Goal: Information Seeking & Learning: Check status

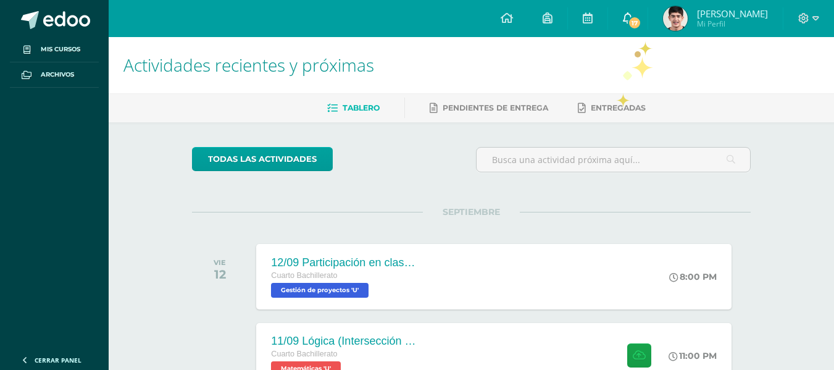
click at [642, 25] on span "17" at bounding box center [635, 23] width 14 height 14
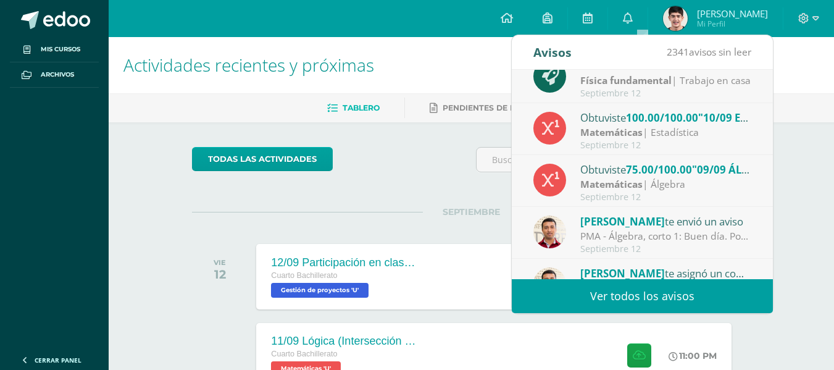
scroll to position [62, 0]
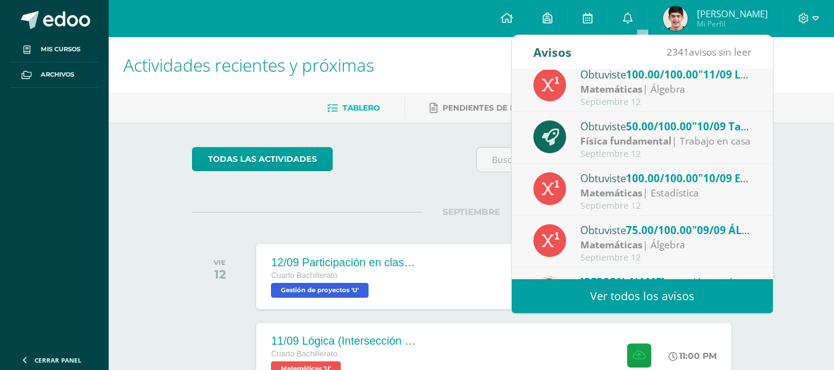
click at [615, 128] on div "Obtuviste 50.00/100.00 "10/09 Tarea (Problema de choques inelásticos)" en Físic…" at bounding box center [667, 126] width 172 height 16
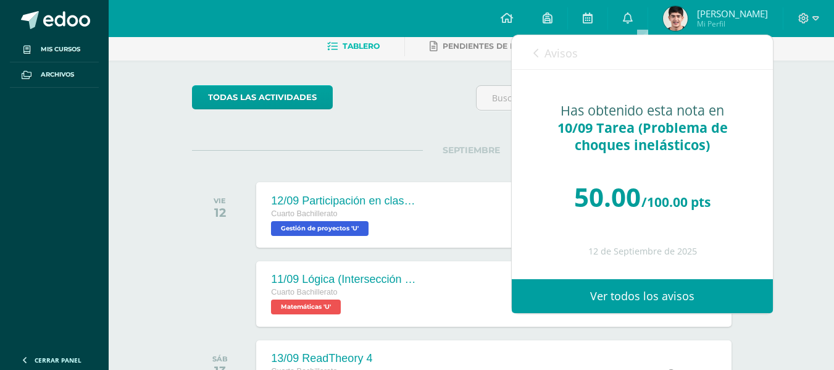
click at [566, 54] on span "Avisos" at bounding box center [561, 53] width 33 height 15
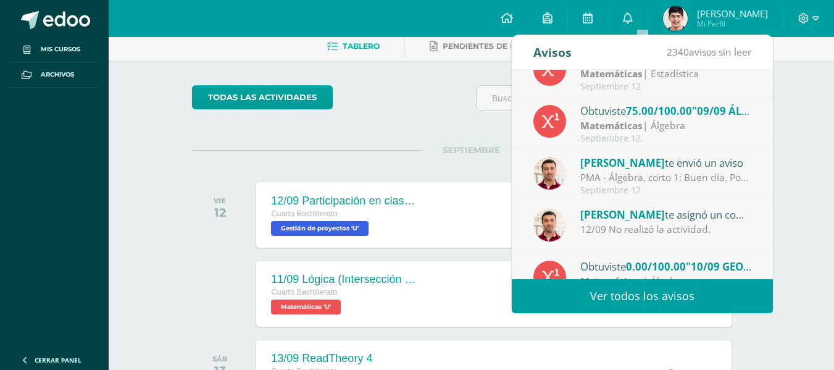
scroll to position [185, 0]
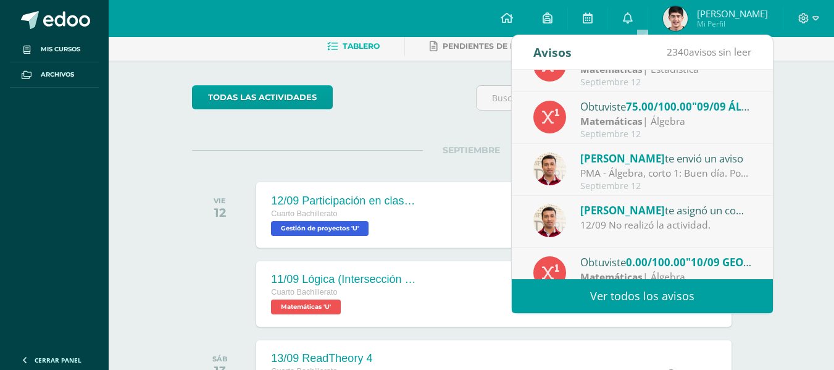
click at [586, 176] on div "PMA - Álgebra, corto 1: Buen día. Por este medio me comunico con usted para inf…" at bounding box center [667, 173] width 172 height 14
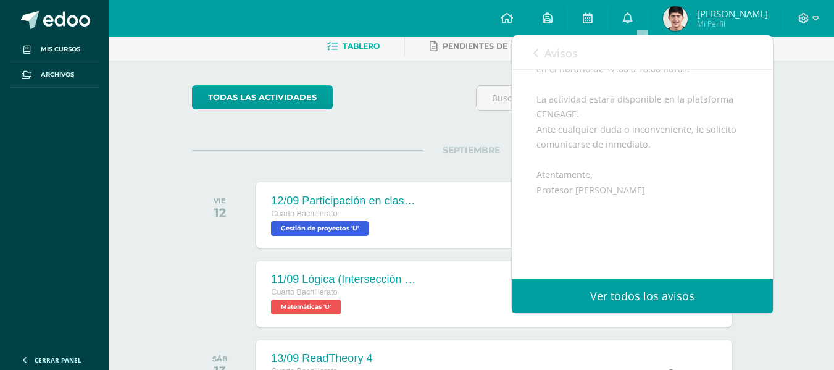
click at [545, 44] on link "Avisos" at bounding box center [556, 52] width 44 height 35
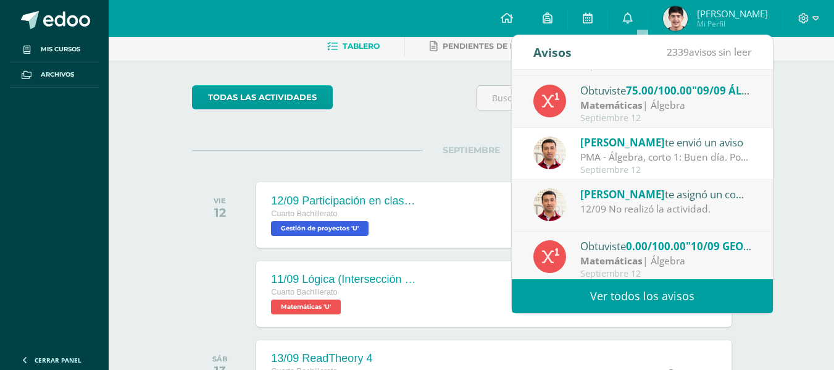
scroll to position [206, 0]
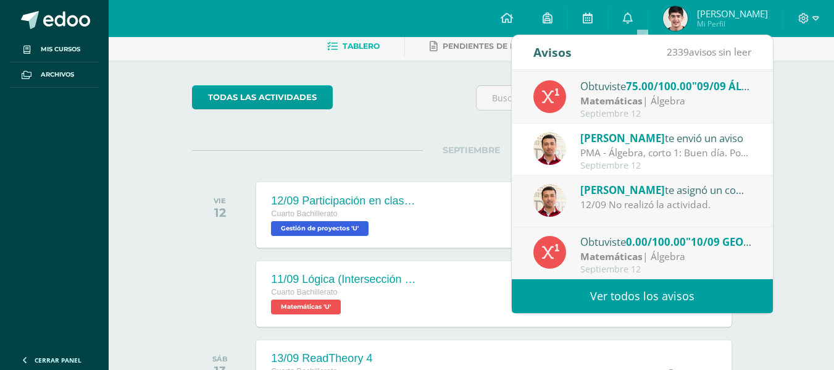
click at [629, 246] on div "Obtuviste 0.00/100.00 "10/09 GEOMETRÍA. Ejercicio 2 (4U)" en Matemáticas" at bounding box center [667, 241] width 172 height 16
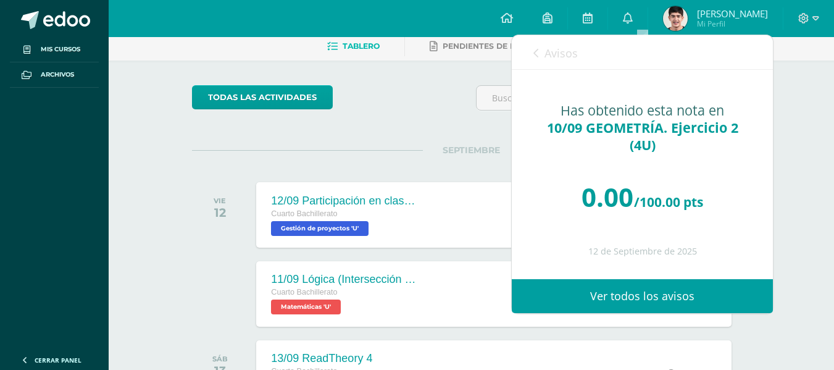
click at [573, 48] on span "Avisos" at bounding box center [561, 53] width 33 height 15
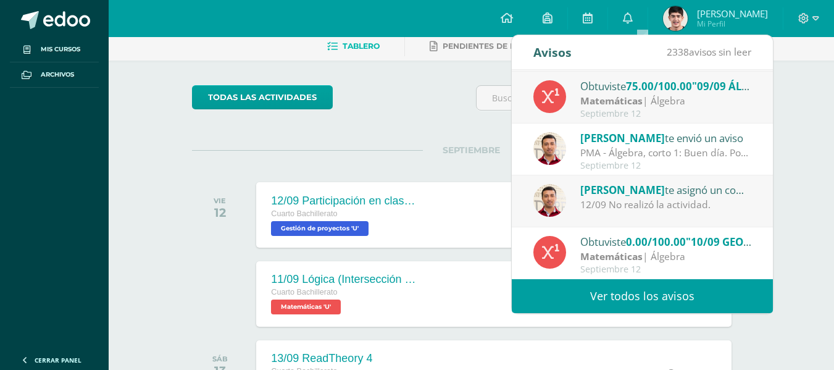
click at [679, 302] on link "Ver todos los avisos" at bounding box center [642, 296] width 261 height 34
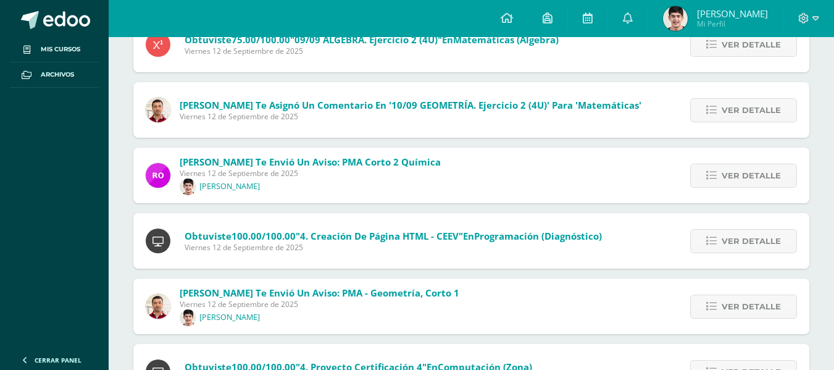
scroll to position [371, 0]
click at [716, 174] on icon at bounding box center [712, 175] width 10 height 10
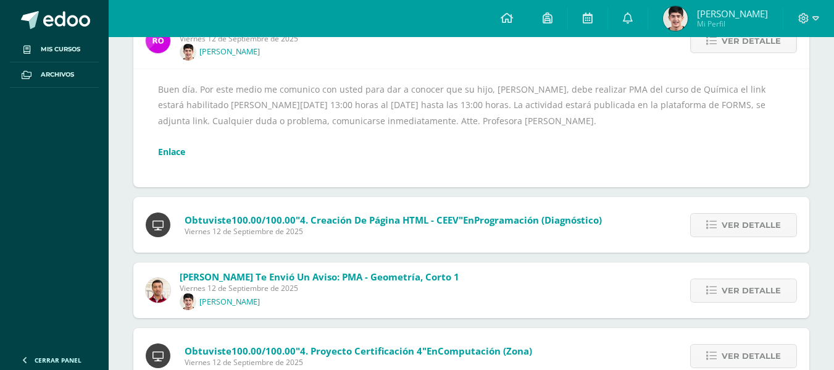
scroll to position [403, 0]
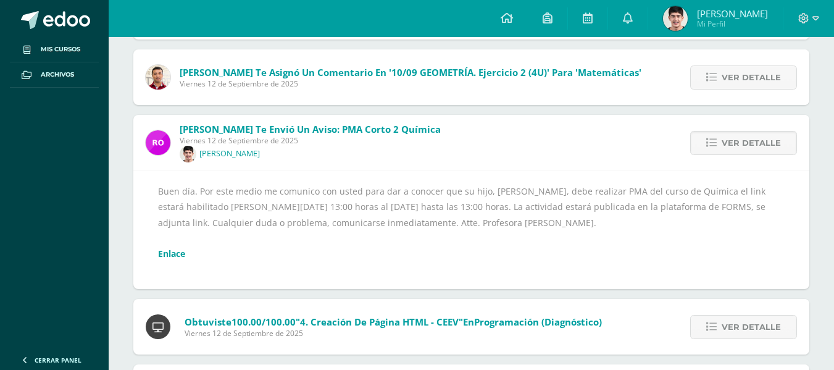
click at [177, 254] on link "Enlace" at bounding box center [171, 254] width 27 height 12
click at [513, 14] on icon at bounding box center [507, 17] width 12 height 11
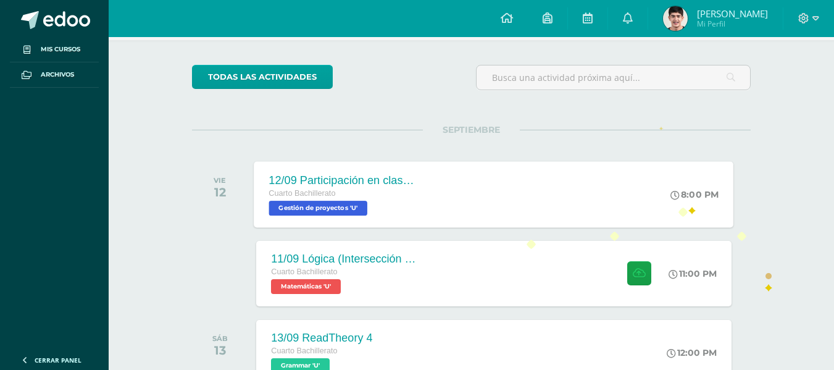
scroll to position [124, 0]
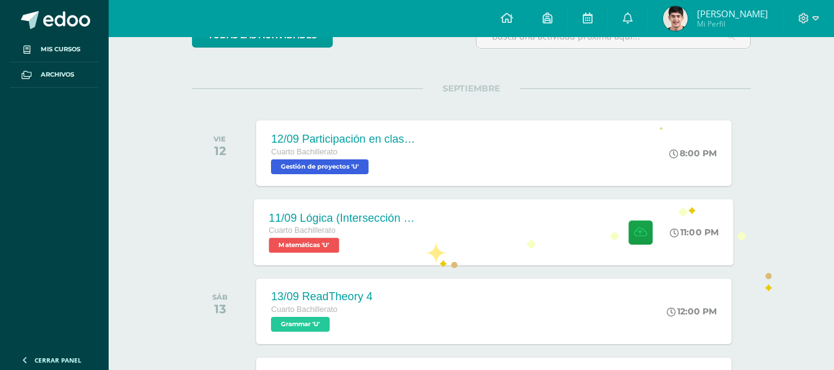
click at [426, 242] on div "11/09 Lógica (Intersección de conjuntos) Cuarto Bachillerato Matemáticas 'U'" at bounding box center [344, 232] width 180 height 66
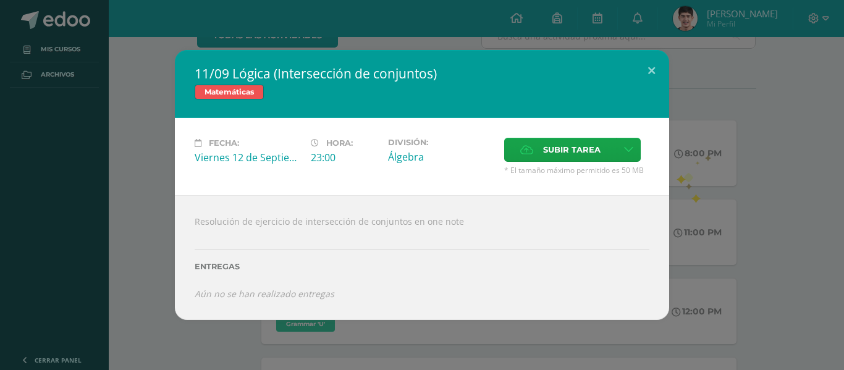
click at [691, 194] on div "11/09 Lógica (Intersección de conjuntos) Matemáticas Fecha: Viernes 12 de Septi…" at bounding box center [422, 185] width 834 height 270
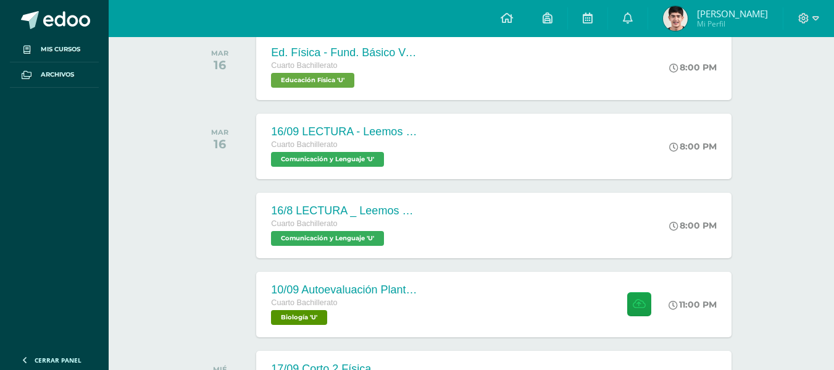
scroll to position [618, 0]
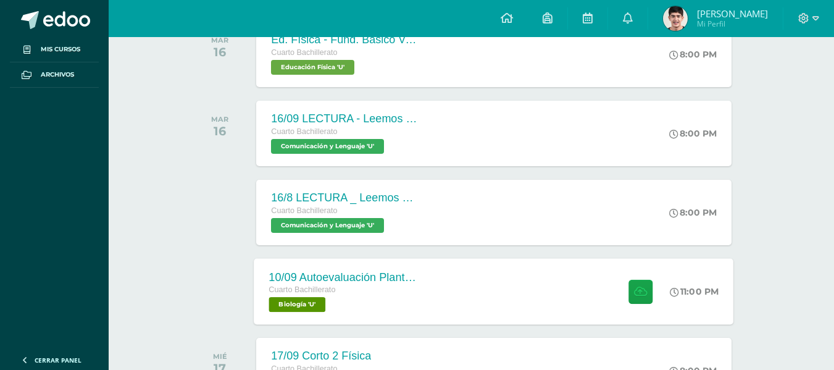
click at [456, 273] on div "10/09 Autoevaluación Plantas terrestres Cuarto Bachillerato Biología 'U' 11:00 …" at bounding box center [494, 291] width 480 height 66
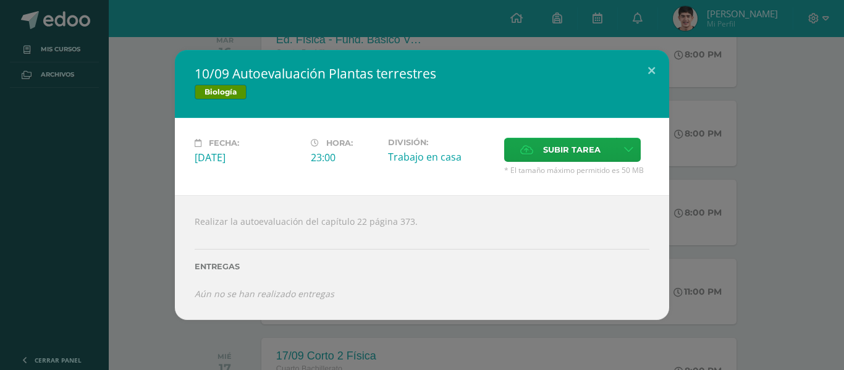
click at [636, 41] on div "10/09 Autoevaluación Plantas terrestres Biología Fecha: Martes 16 de Septiembre…" at bounding box center [422, 185] width 844 height 370
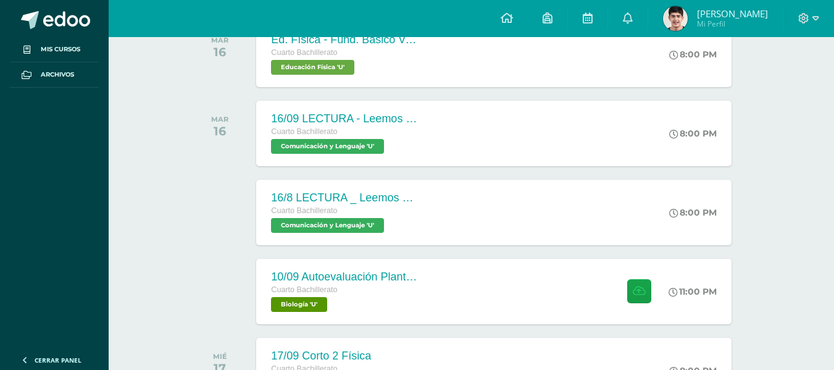
click at [704, 11] on span "Luis Santiago Mi Perfil" at bounding box center [716, 18] width 110 height 25
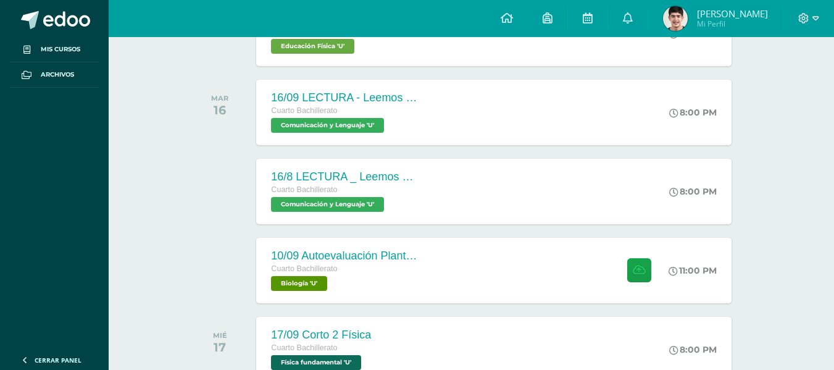
scroll to position [803, 0]
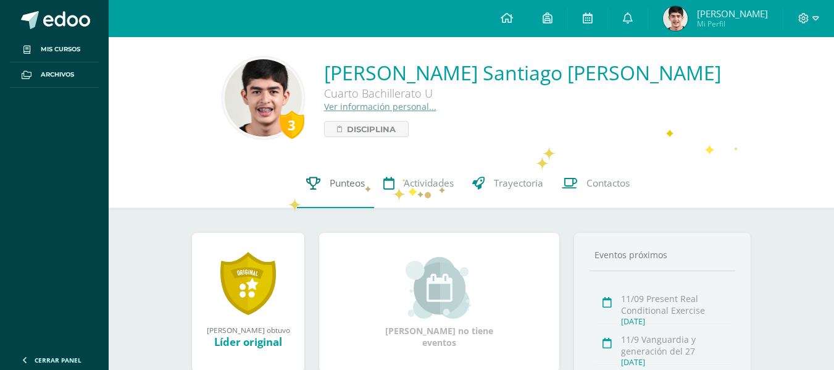
click at [351, 182] on span "Punteos" at bounding box center [347, 183] width 35 height 13
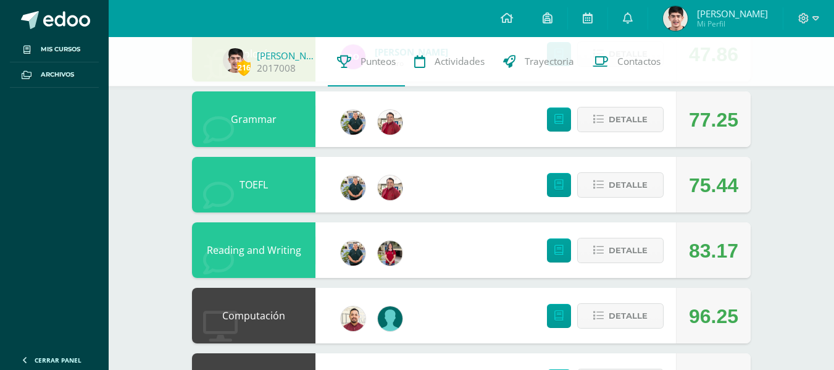
scroll to position [636, 0]
